Goal: Download file/media

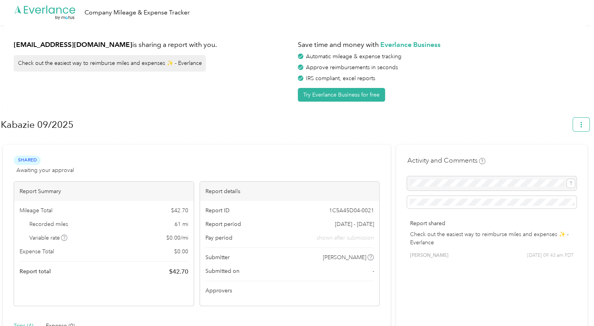
click at [584, 121] on span "button" at bounding box center [580, 124] width 5 height 7
click at [570, 157] on span "Download" at bounding box center [563, 161] width 26 height 8
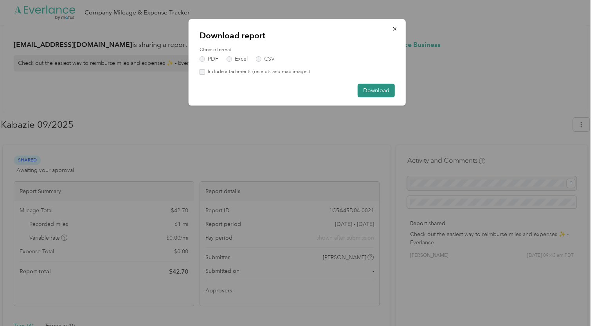
click at [366, 92] on button "Download" at bounding box center [376, 91] width 37 height 14
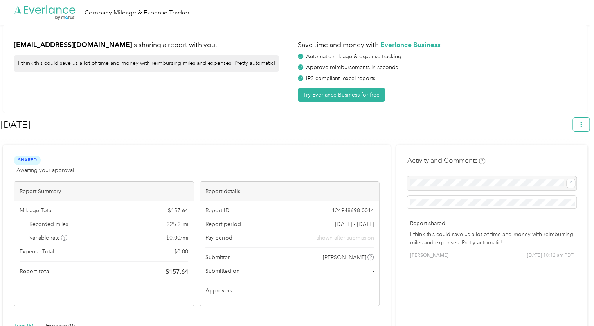
click at [583, 122] on icon "button" at bounding box center [580, 124] width 5 height 5
click at [565, 157] on span "Download" at bounding box center [563, 161] width 26 height 8
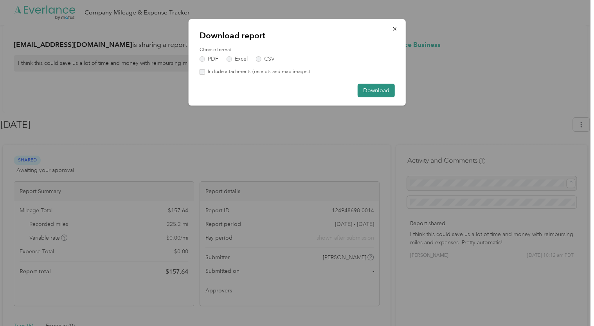
click at [385, 88] on button "Download" at bounding box center [376, 91] width 37 height 14
